Goal: Find specific page/section: Find specific page/section

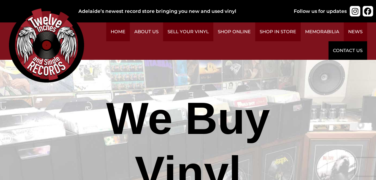
click at [344, 49] on link "Contact Us" at bounding box center [347, 50] width 39 height 19
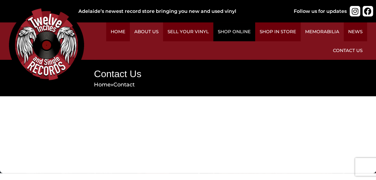
click at [238, 35] on link "Shop Online" at bounding box center [234, 31] width 42 height 19
